Goal: Navigation & Orientation: Find specific page/section

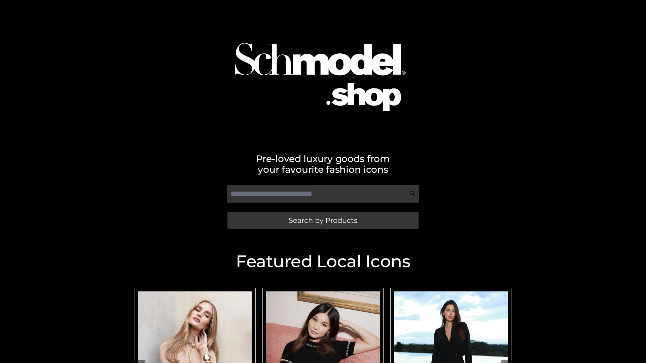
click at [323, 220] on span "Search by Products" at bounding box center [323, 220] width 69 height 7
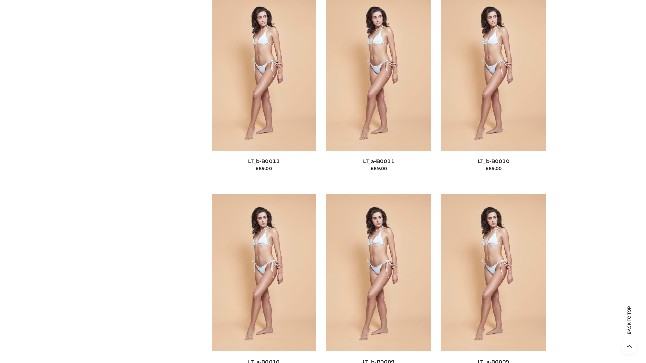
scroll to position [3020, 0]
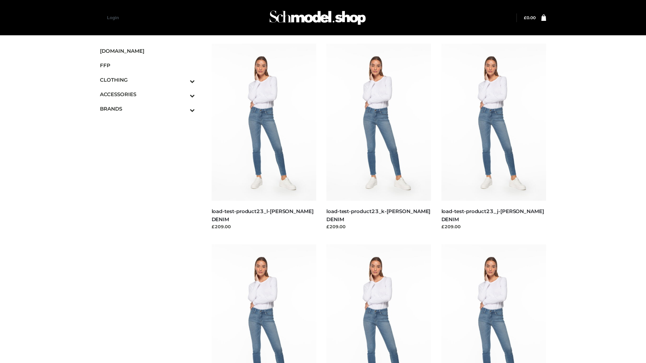
scroll to position [590, 0]
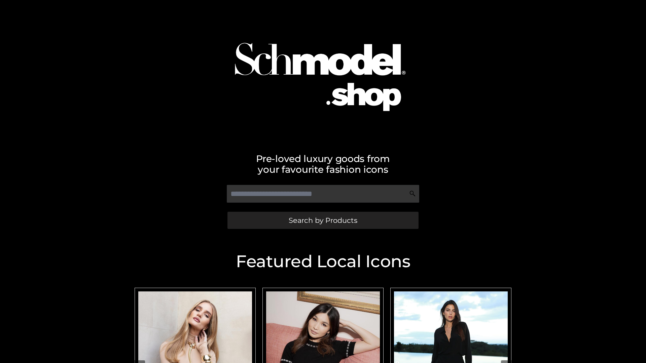
click at [323, 220] on span "Search by Products" at bounding box center [323, 220] width 69 height 7
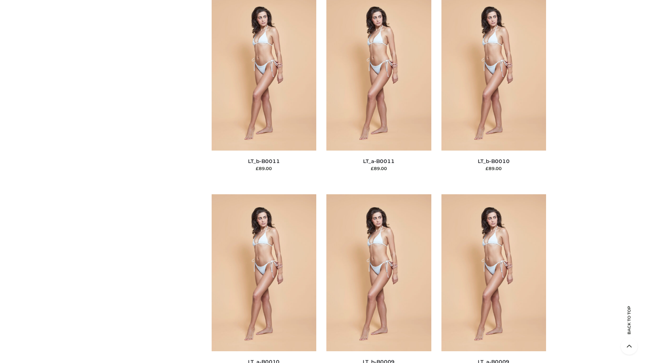
scroll to position [3020, 0]
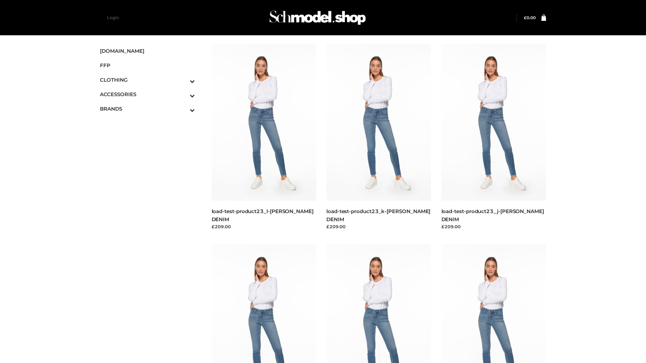
scroll to position [590, 0]
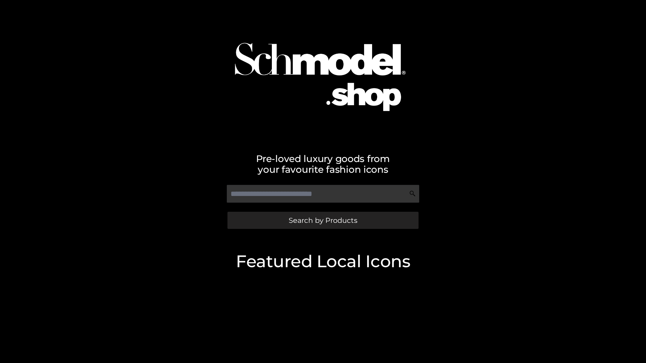
click at [323, 220] on span "Search by Products" at bounding box center [323, 220] width 69 height 7
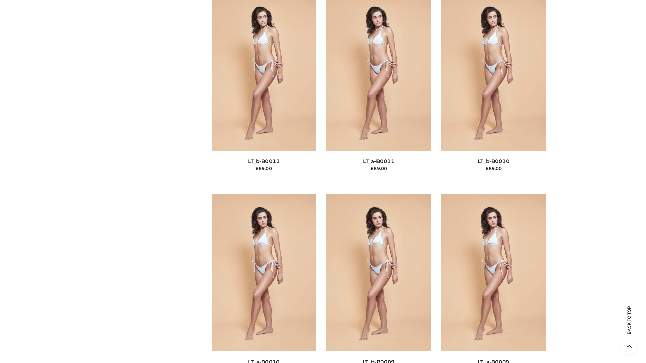
scroll to position [3020, 0]
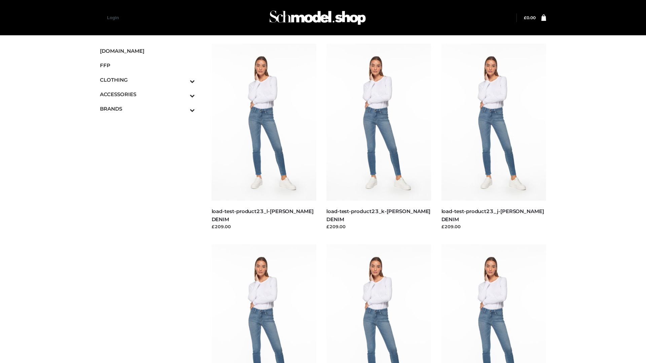
scroll to position [590, 0]
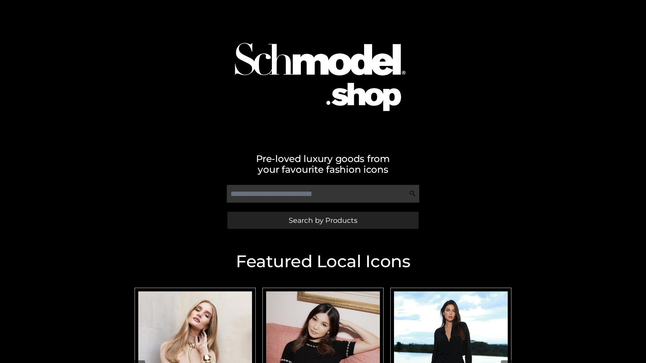
click at [323, 220] on span "Search by Products" at bounding box center [323, 220] width 69 height 7
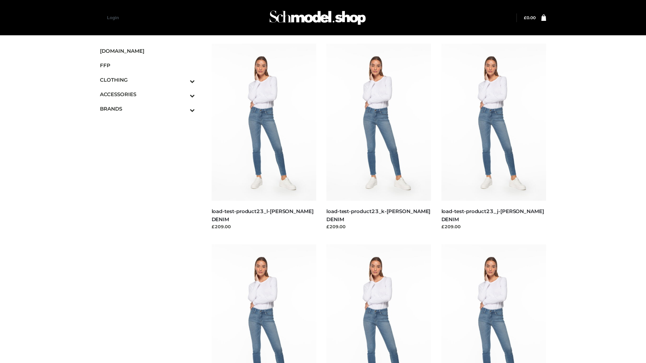
scroll to position [590, 0]
